Goal: Transaction & Acquisition: Purchase product/service

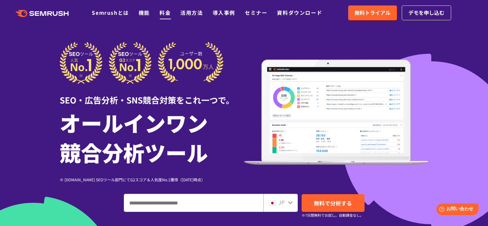
click at [166, 11] on link "料金" at bounding box center [164, 13] width 11 height 8
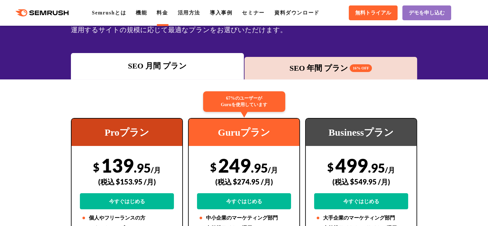
scroll to position [32, 0]
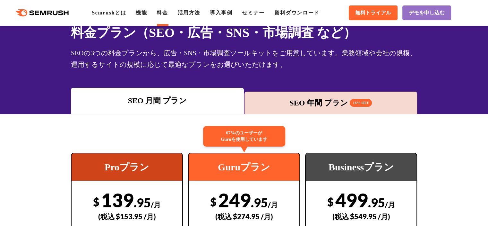
click at [307, 99] on div "SEO 年間 プラン 16% OFF" at bounding box center [331, 103] width 167 height 12
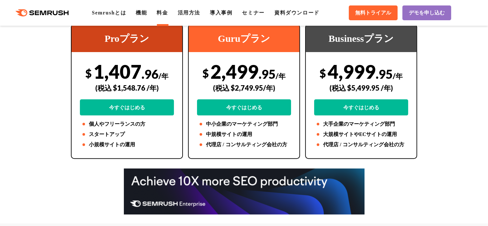
scroll to position [96, 0]
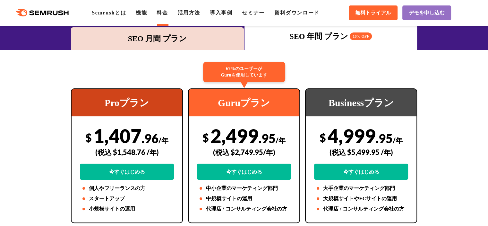
click at [154, 40] on div "SEO 月間 プラン" at bounding box center [157, 39] width 167 height 12
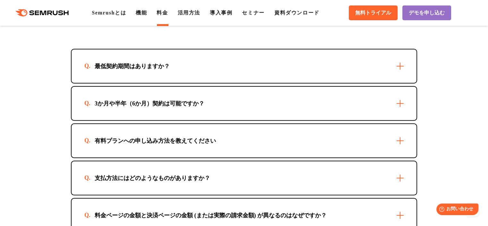
scroll to position [1805, 0]
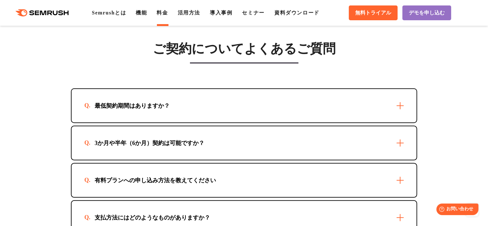
click at [404, 96] on div "最低契約期間はありますか？" at bounding box center [244, 105] width 345 height 33
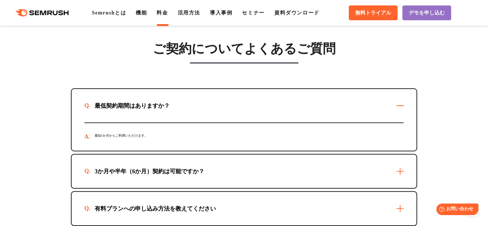
click at [404, 96] on div "最低契約期間はありますか？" at bounding box center [244, 105] width 345 height 33
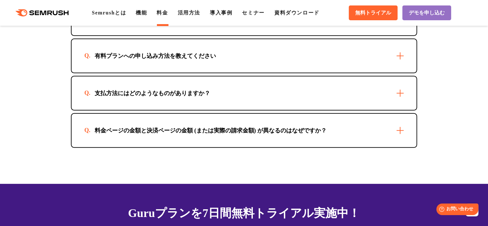
scroll to position [1933, 0]
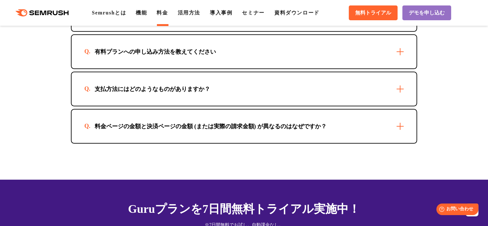
click at [400, 82] on div "支払方法にはどのようなものがありますか？" at bounding box center [244, 88] width 345 height 33
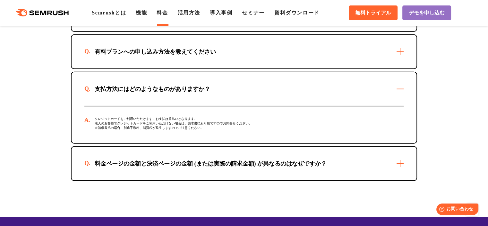
click at [400, 82] on div "支払方法にはどのようなものがありますか？" at bounding box center [244, 88] width 345 height 33
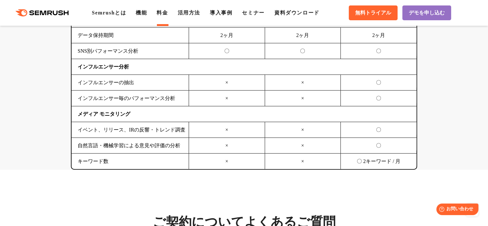
scroll to position [1548, 0]
